Goal: Obtain resource: Obtain resource

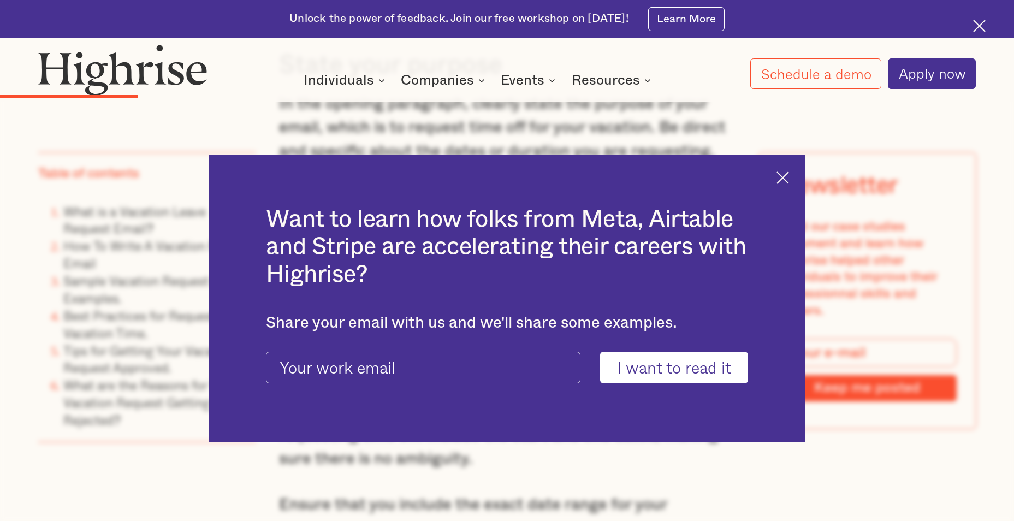
scroll to position [2501, 0]
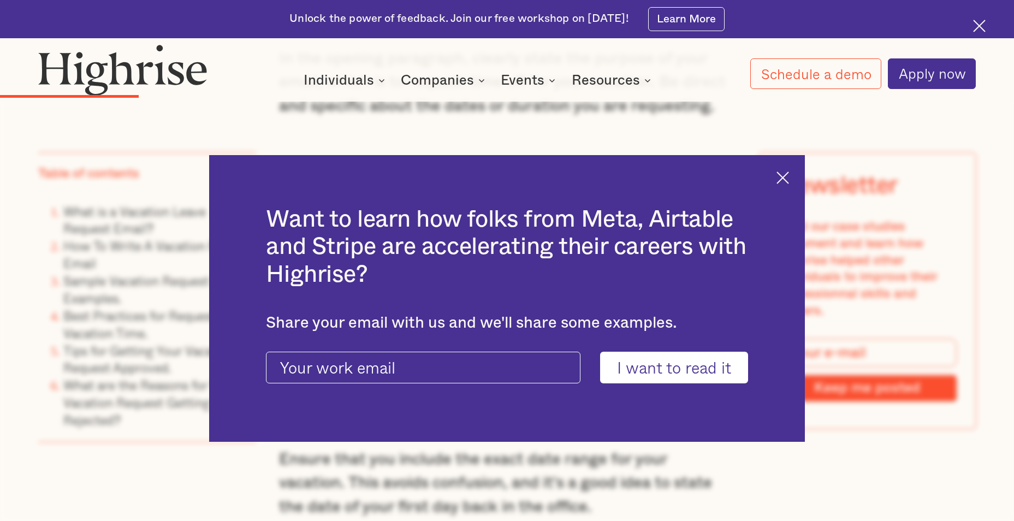
click at [789, 178] on img at bounding box center [782, 177] width 13 height 13
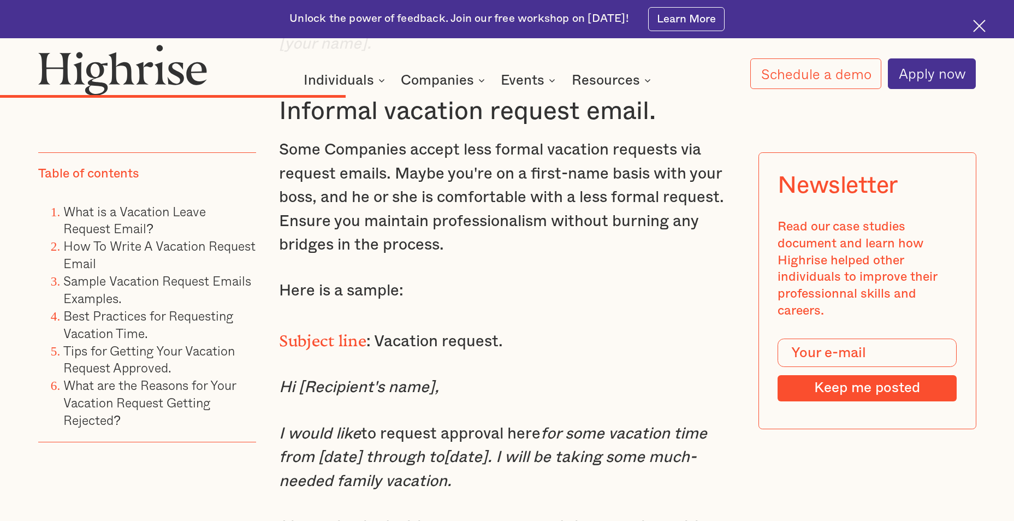
scroll to position [5121, 0]
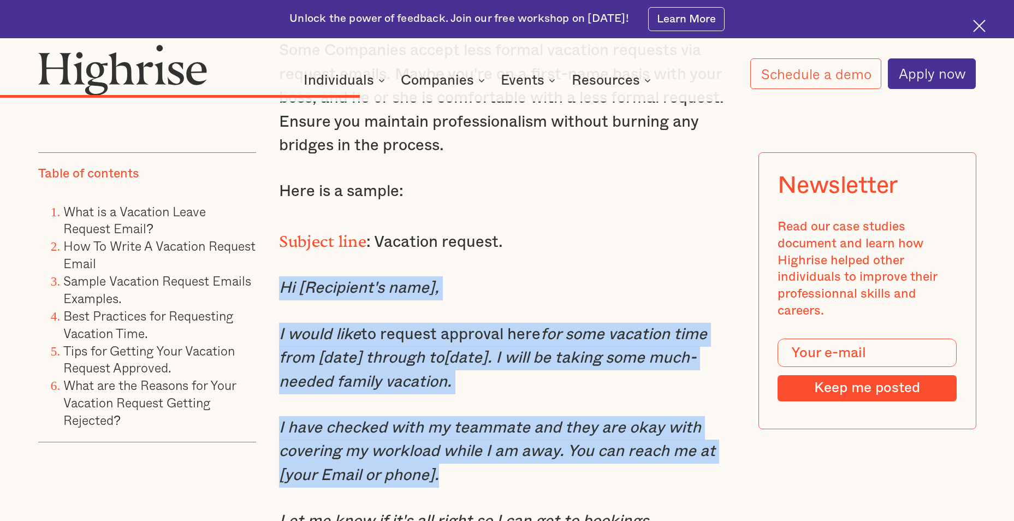
drag, startPoint x: 282, startPoint y: 291, endPoint x: 463, endPoint y: 474, distance: 257.8
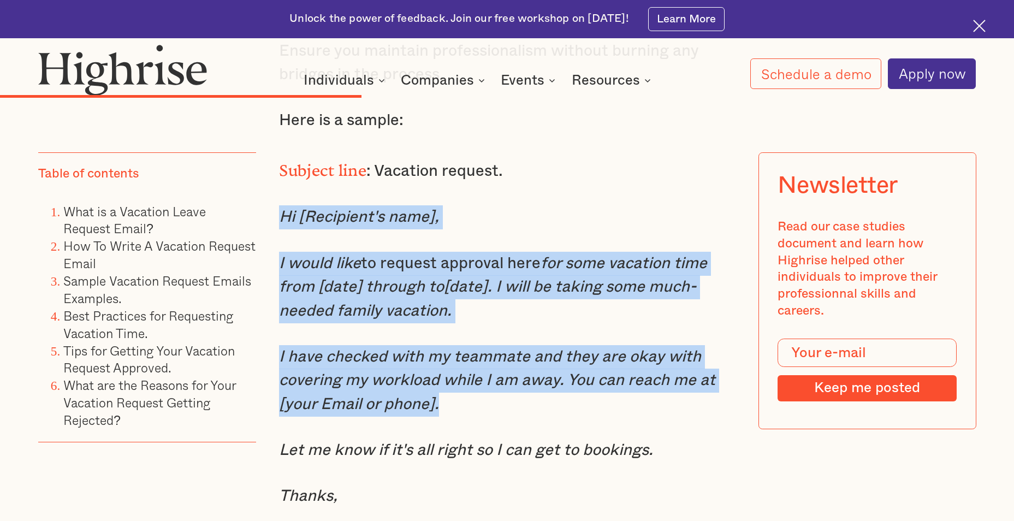
scroll to position [5285, 0]
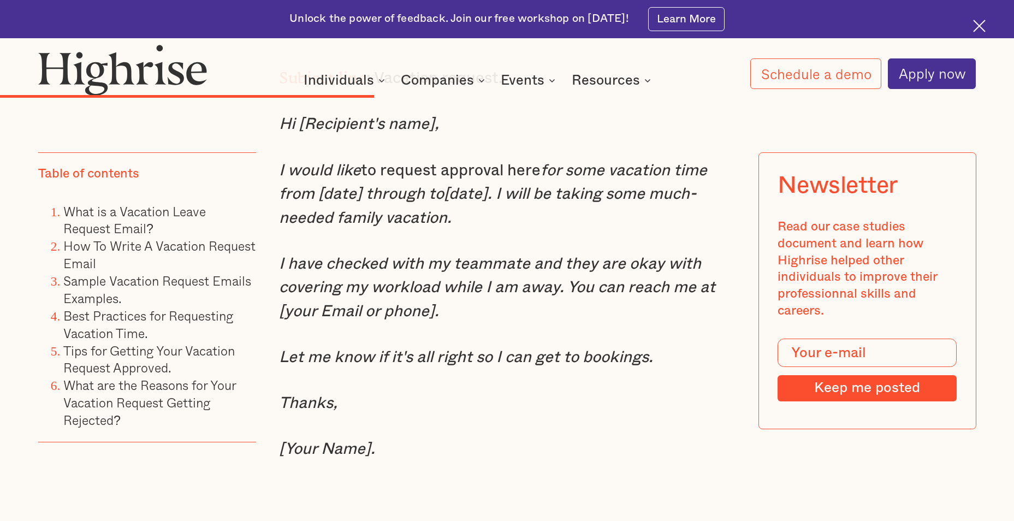
click at [463, 415] on p "Thanks," at bounding box center [506, 403] width 455 height 24
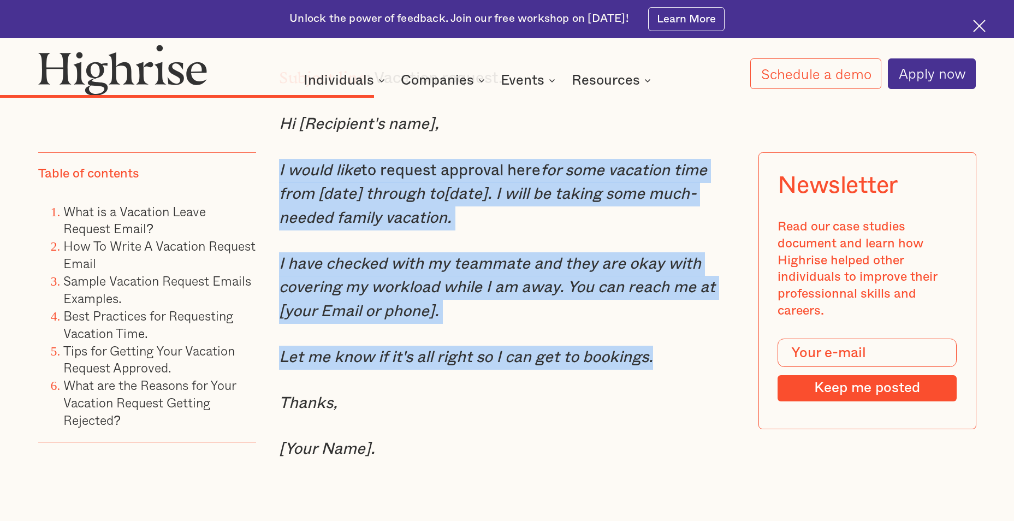
drag, startPoint x: 689, startPoint y: 365, endPoint x: 277, endPoint y: 170, distance: 456.3
copy div "I would like to request approval here for some vacation time from [date] throug…"
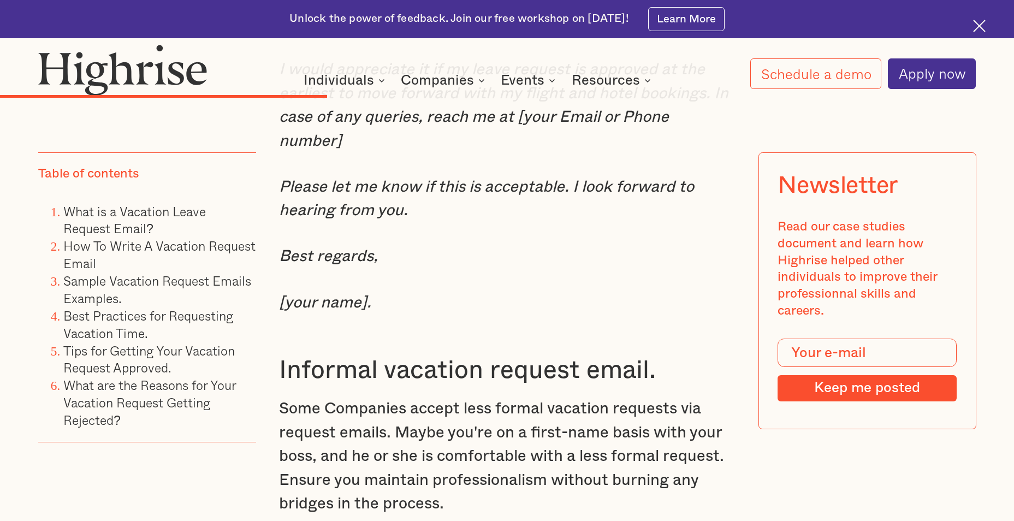
scroll to position [4739, 0]
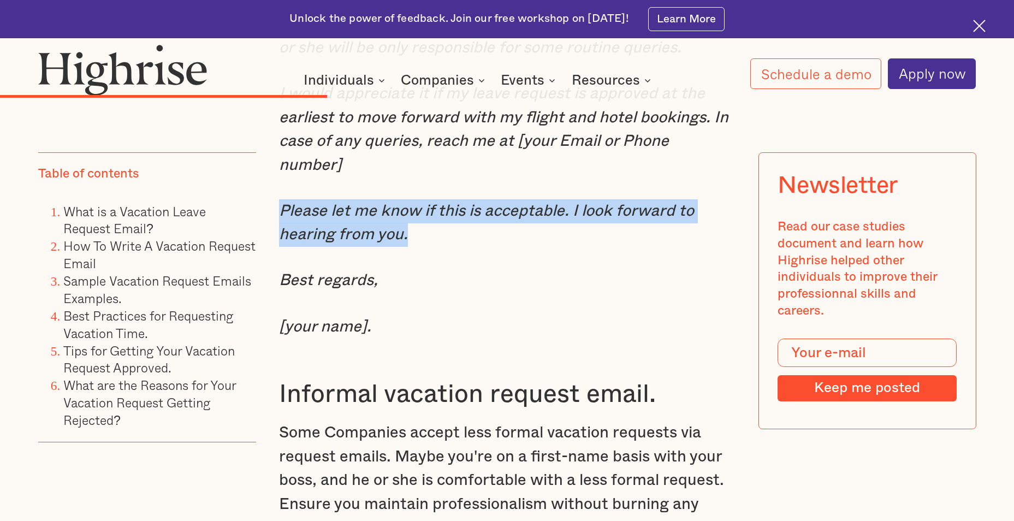
drag, startPoint x: 280, startPoint y: 214, endPoint x: 413, endPoint y: 242, distance: 135.6
click at [413, 242] on p "Please let me know if this is acceptable. I look forward to hearing from you." at bounding box center [506, 222] width 455 height 47
copy em "Please let me know if this is acceptable. I look forward to hearing from you."
